Goal: Contribute content

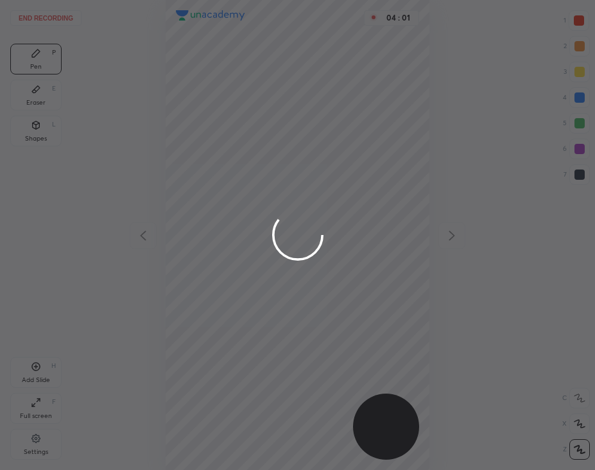
scroll to position [469, 389]
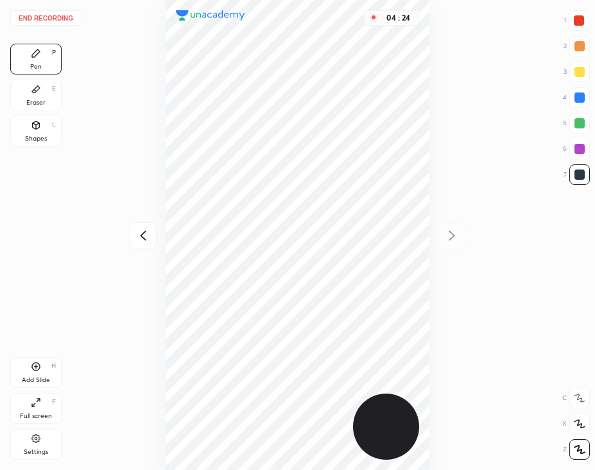
click at [431, 278] on div "04 : 24" at bounding box center [298, 235] width 390 height 470
click at [39, 373] on div "Add Slide H" at bounding box center [35, 372] width 51 height 31
click at [48, 367] on div "Add Slide H" at bounding box center [35, 372] width 51 height 31
click at [32, 372] on div "Add Slide H" at bounding box center [35, 372] width 51 height 31
click at [429, 207] on div "07 : 06" at bounding box center [298, 235] width 390 height 470
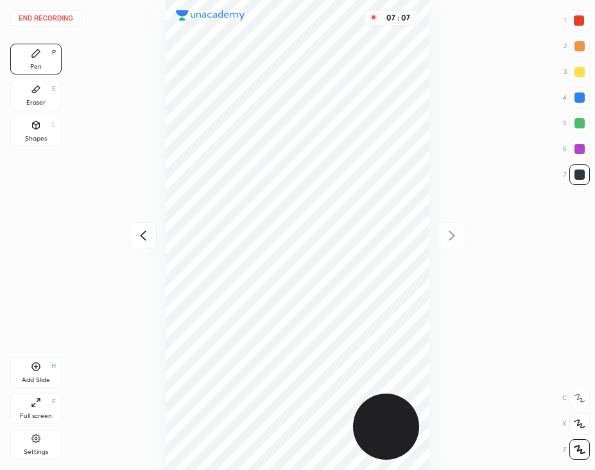
click at [577, 21] on div at bounding box center [579, 20] width 10 height 10
click at [32, 137] on div "Shapes" at bounding box center [36, 138] width 22 height 6
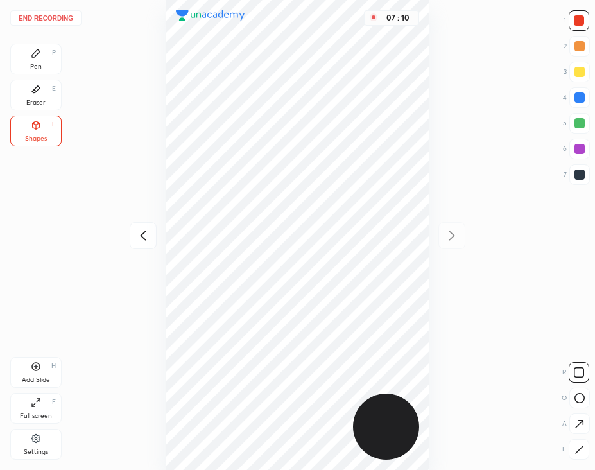
click at [58, 15] on button "End recording" at bounding box center [45, 17] width 71 height 15
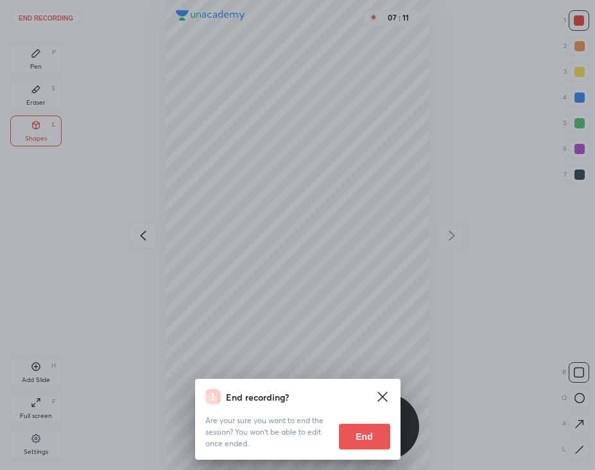
click at [364, 438] on button "End" at bounding box center [364, 437] width 51 height 26
